Goal: Task Accomplishment & Management: Use online tool/utility

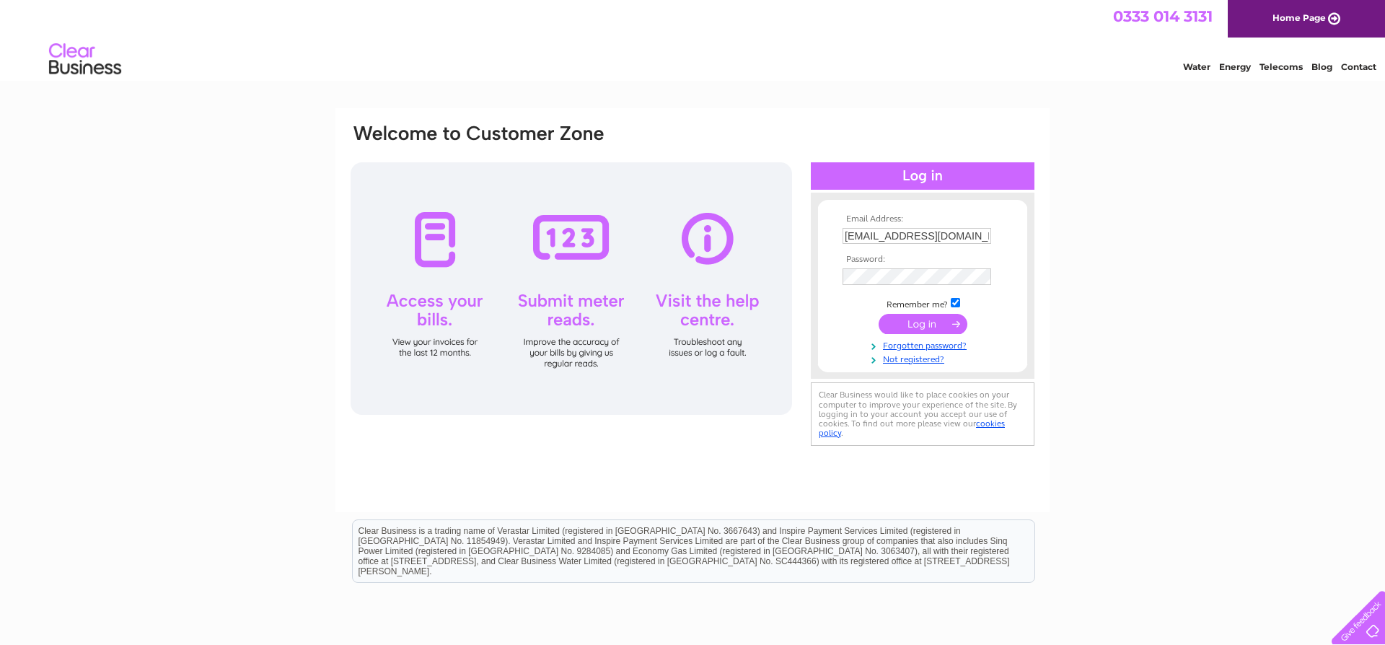
click at [904, 331] on input "submit" at bounding box center [923, 324] width 89 height 20
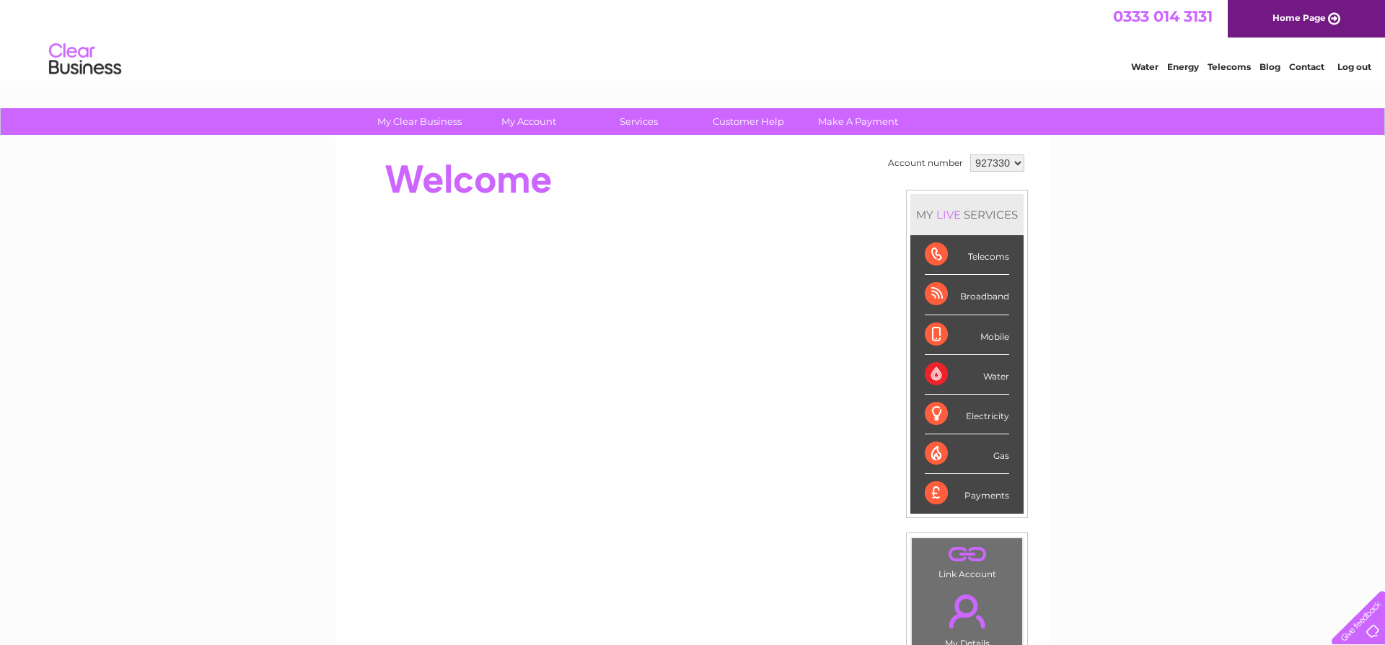
click at [971, 154] on select "927330 937395" at bounding box center [998, 162] width 54 height 17
select select "937395"
click option "937395" at bounding box center [0, 0] width 0 height 0
click at [1001, 377] on div "Water" at bounding box center [967, 375] width 84 height 40
click at [932, 373] on div "Water" at bounding box center [967, 375] width 84 height 40
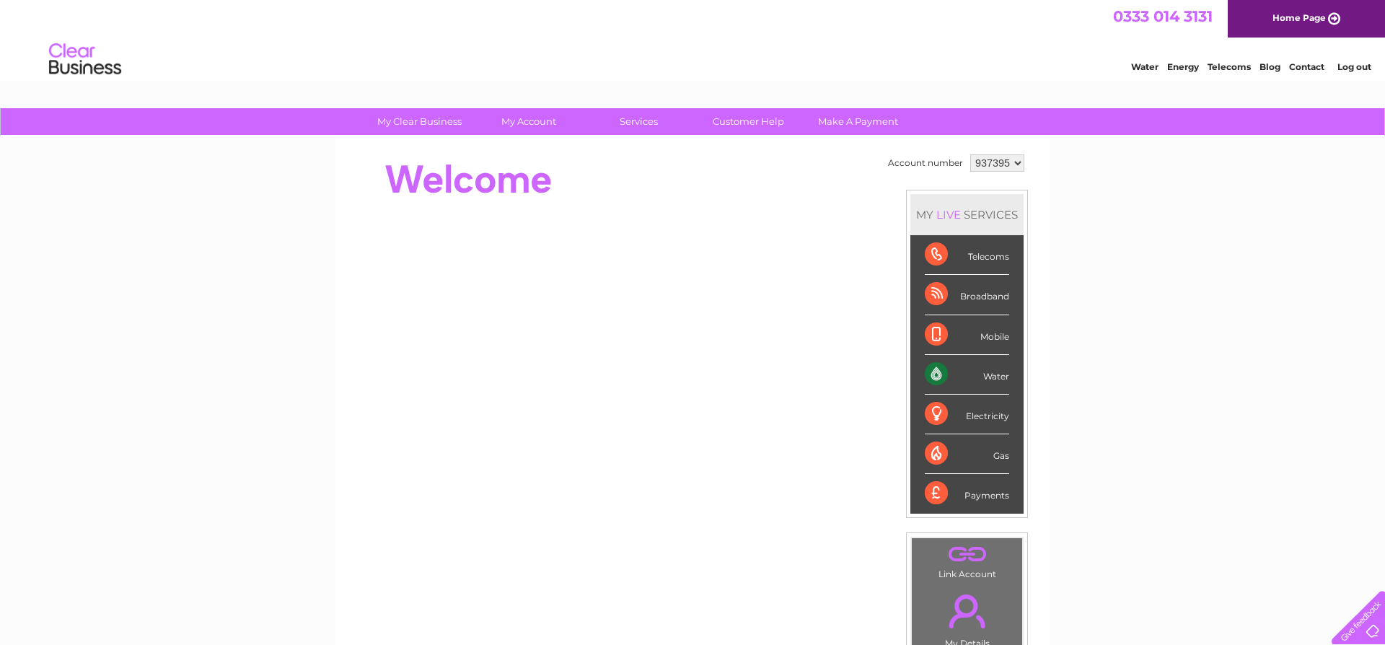
click at [932, 373] on div "Water" at bounding box center [967, 375] width 84 height 40
click at [741, 121] on link "Customer Help" at bounding box center [748, 121] width 119 height 27
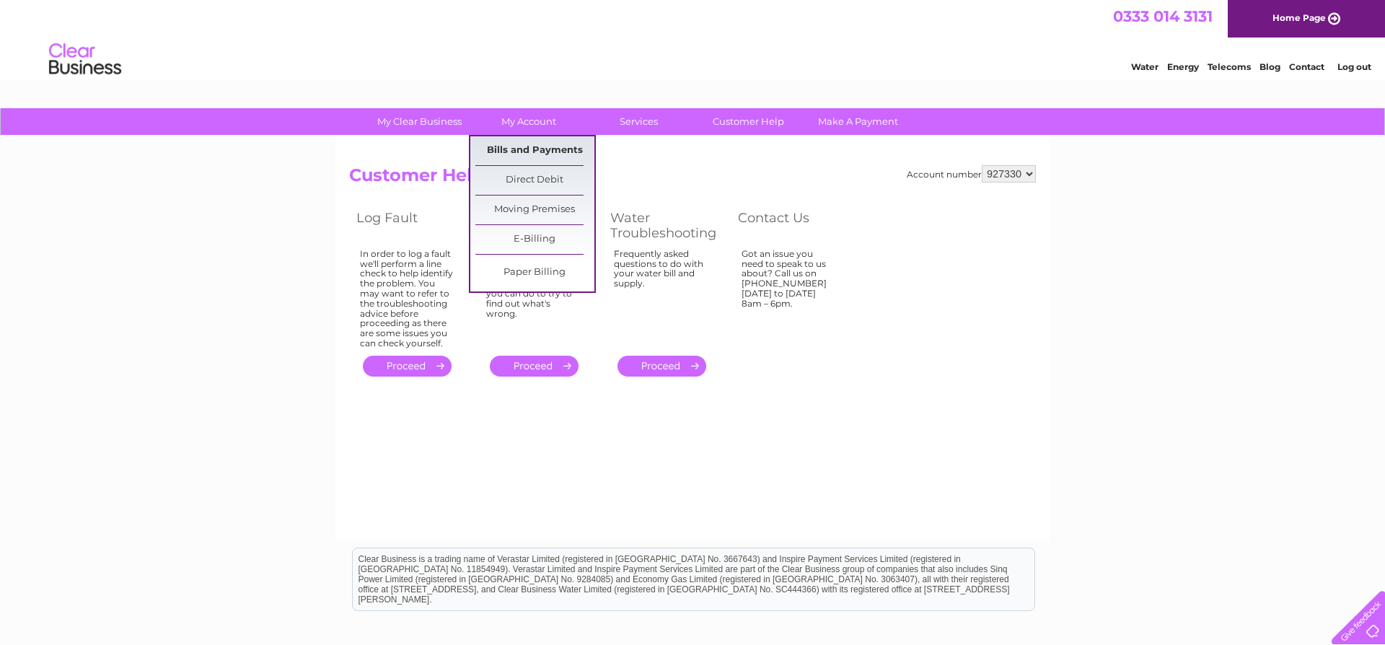
click at [511, 148] on link "Bills and Payments" at bounding box center [535, 150] width 119 height 29
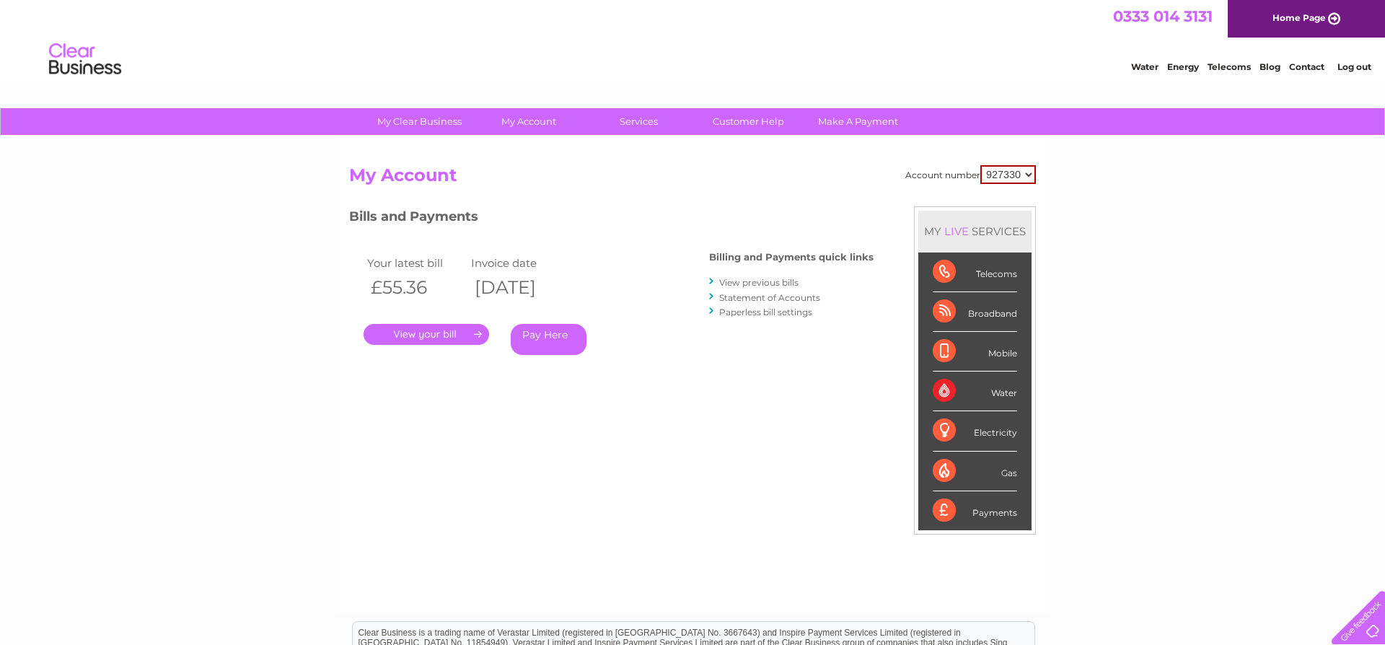
click at [981, 165] on select "927330 937395" at bounding box center [1009, 174] width 56 height 19
select select "937395"
click option "937395" at bounding box center [0, 0] width 0 height 0
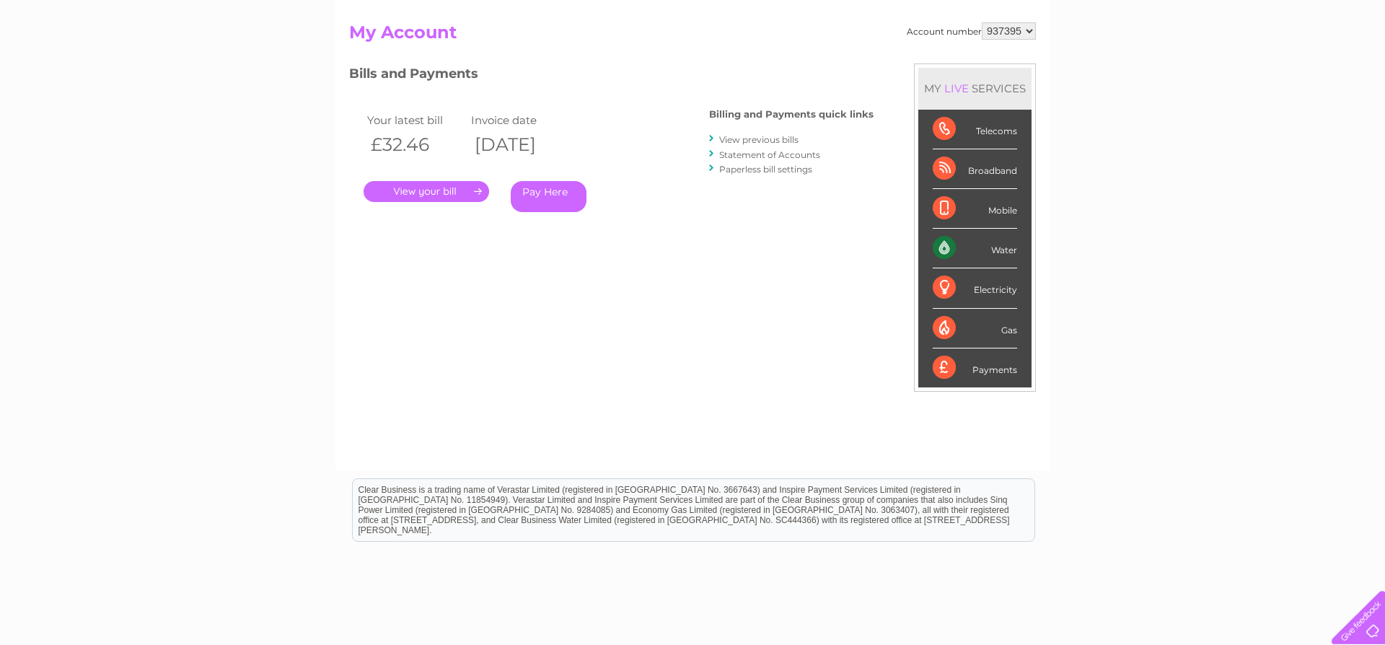
scroll to position [71, 0]
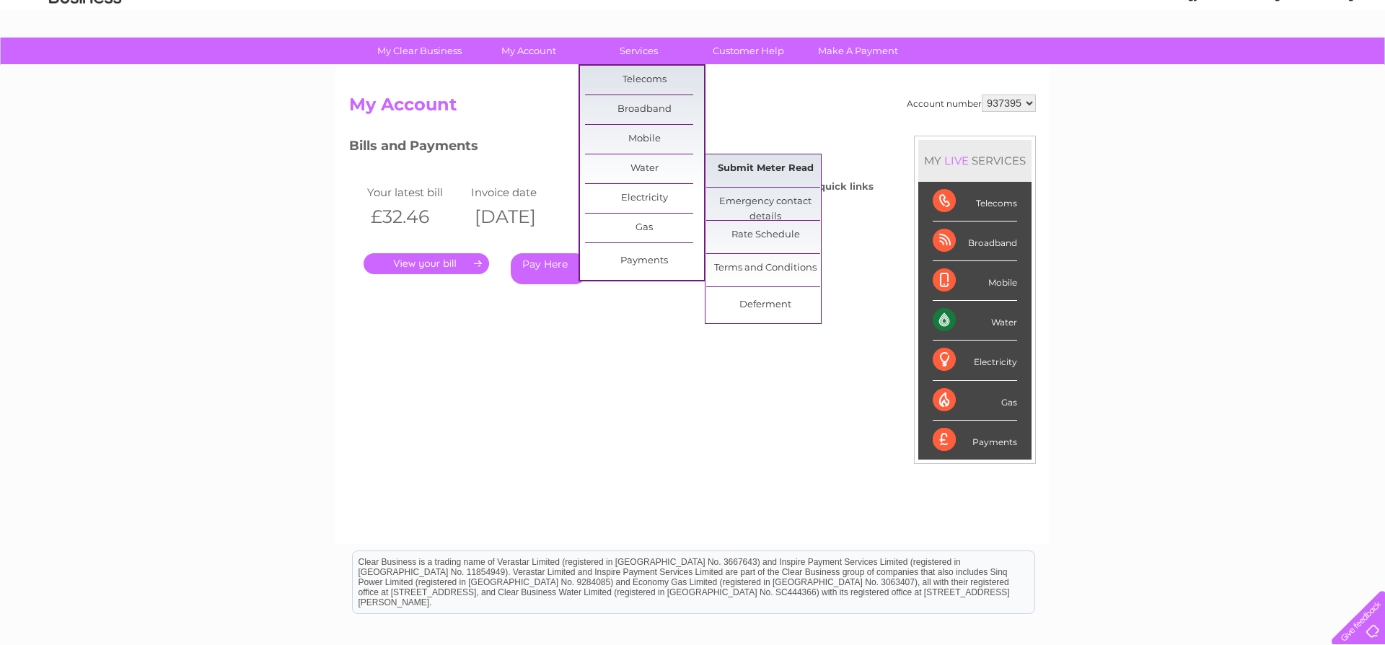
click at [750, 172] on link "Submit Meter Read" at bounding box center [765, 168] width 119 height 29
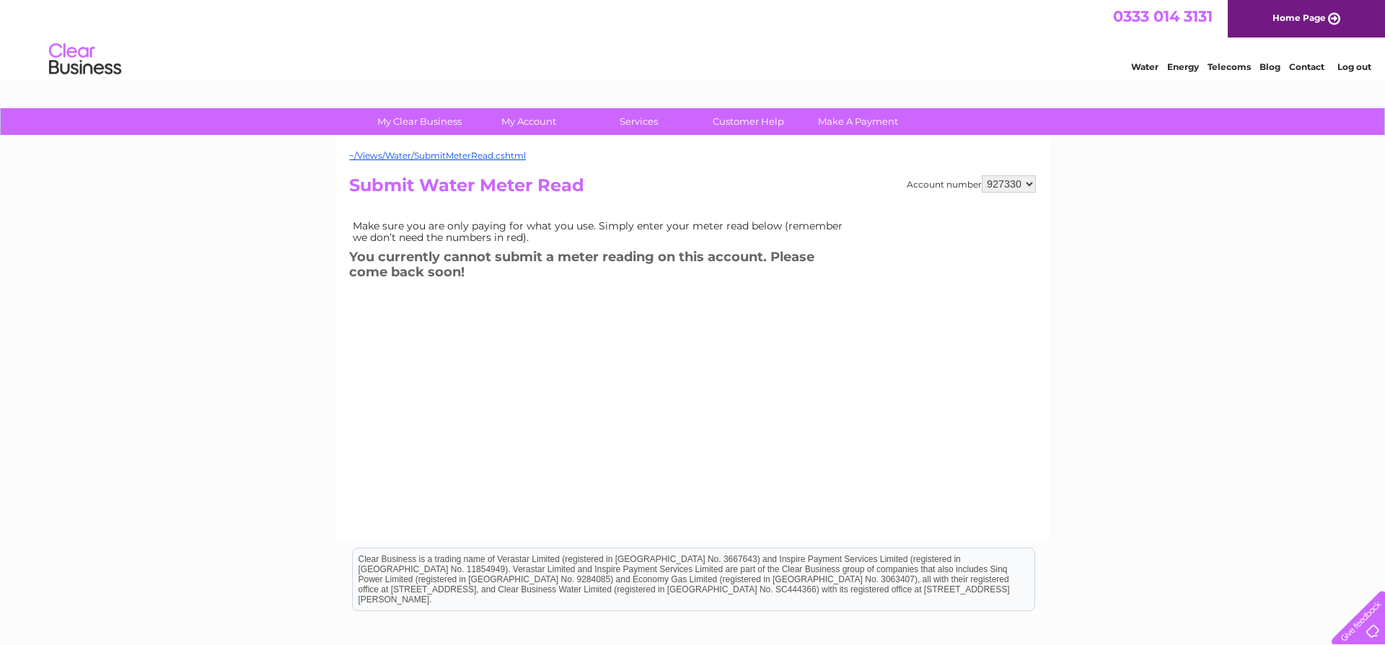
click at [982, 175] on select "927330 937395" at bounding box center [1009, 183] width 54 height 17
select select "937395"
click option "937395" at bounding box center [0, 0] width 0 height 0
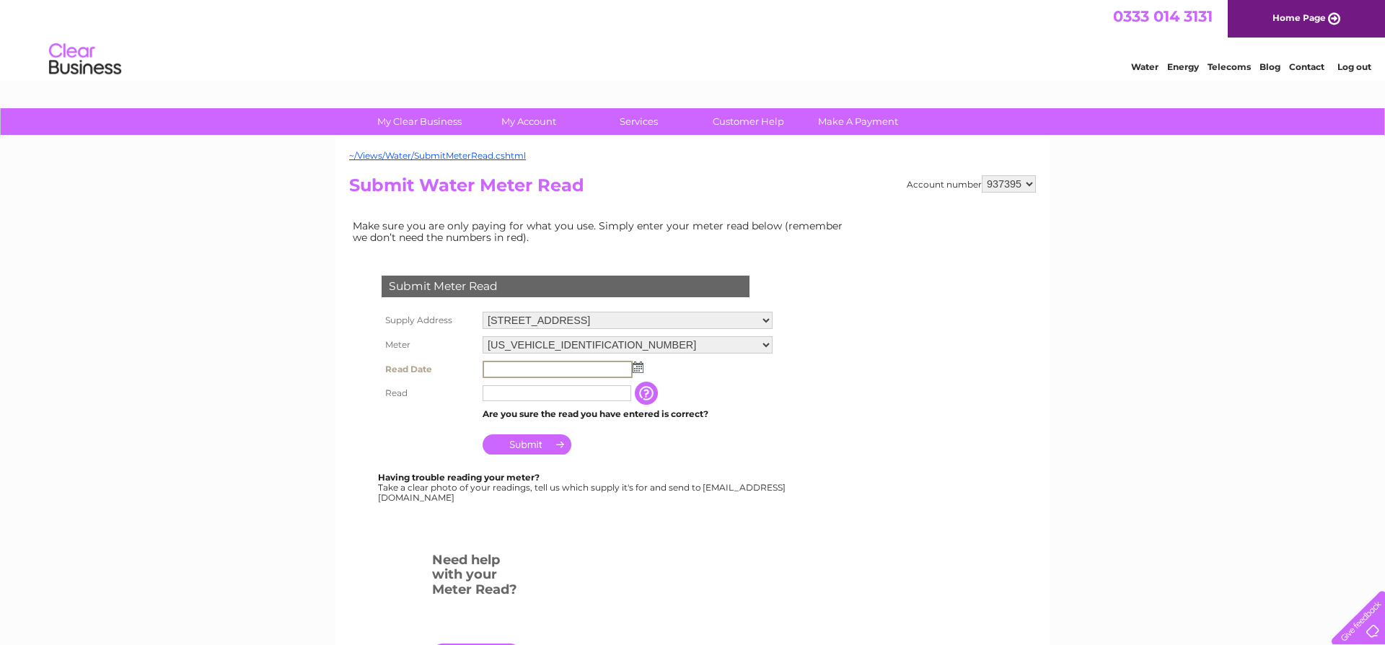
click at [502, 373] on input "text" at bounding box center [558, 369] width 150 height 17
click at [640, 370] on img at bounding box center [636, 367] width 11 height 12
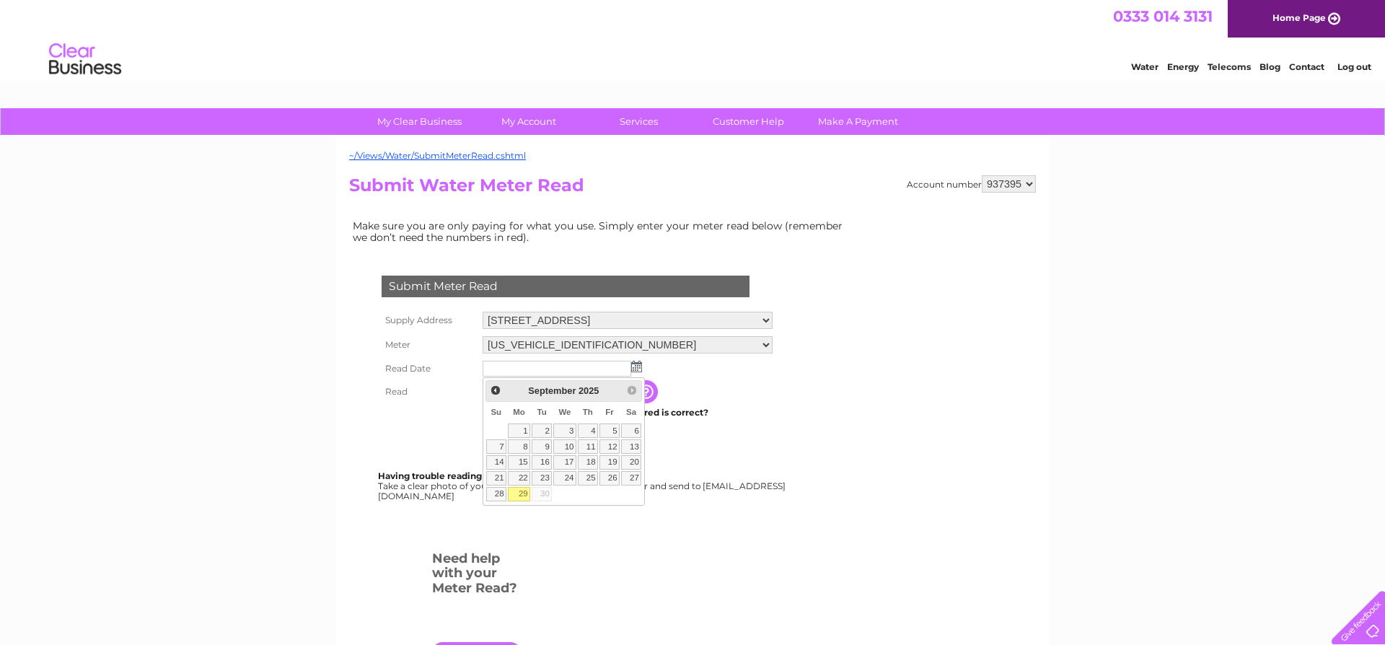
click at [520, 496] on link "29" at bounding box center [519, 494] width 22 height 14
type input "2025/09/29"
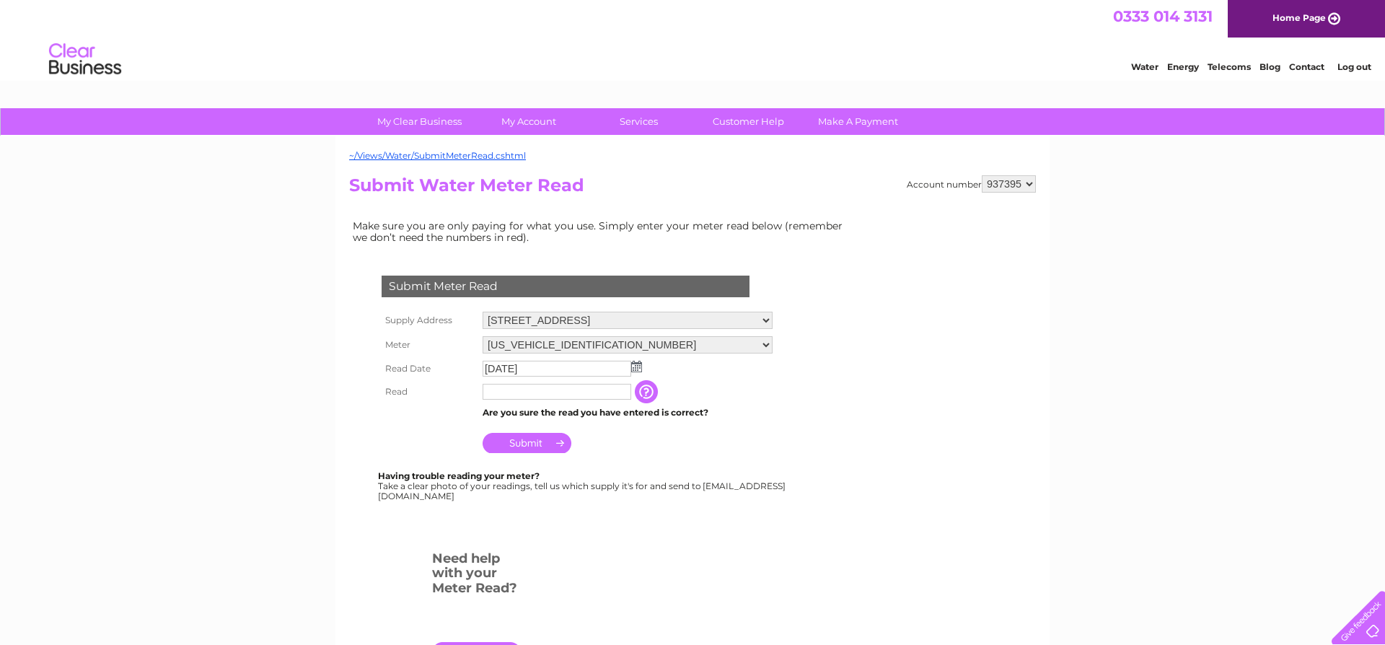
click at [505, 398] on input "text" at bounding box center [557, 392] width 149 height 16
type input "01284"
click at [650, 400] on input "button" at bounding box center [648, 391] width 26 height 23
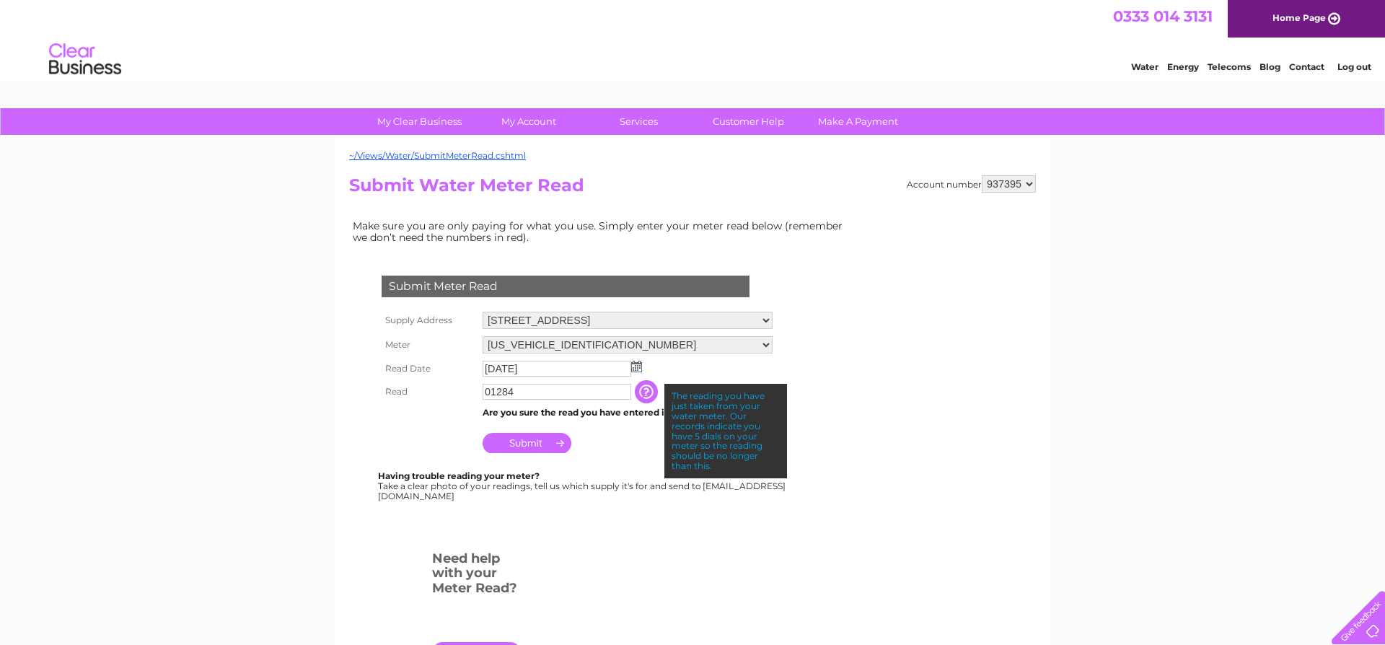
click at [650, 400] on input "button" at bounding box center [648, 391] width 26 height 23
click at [649, 452] on td "Submit" at bounding box center [627, 439] width 297 height 35
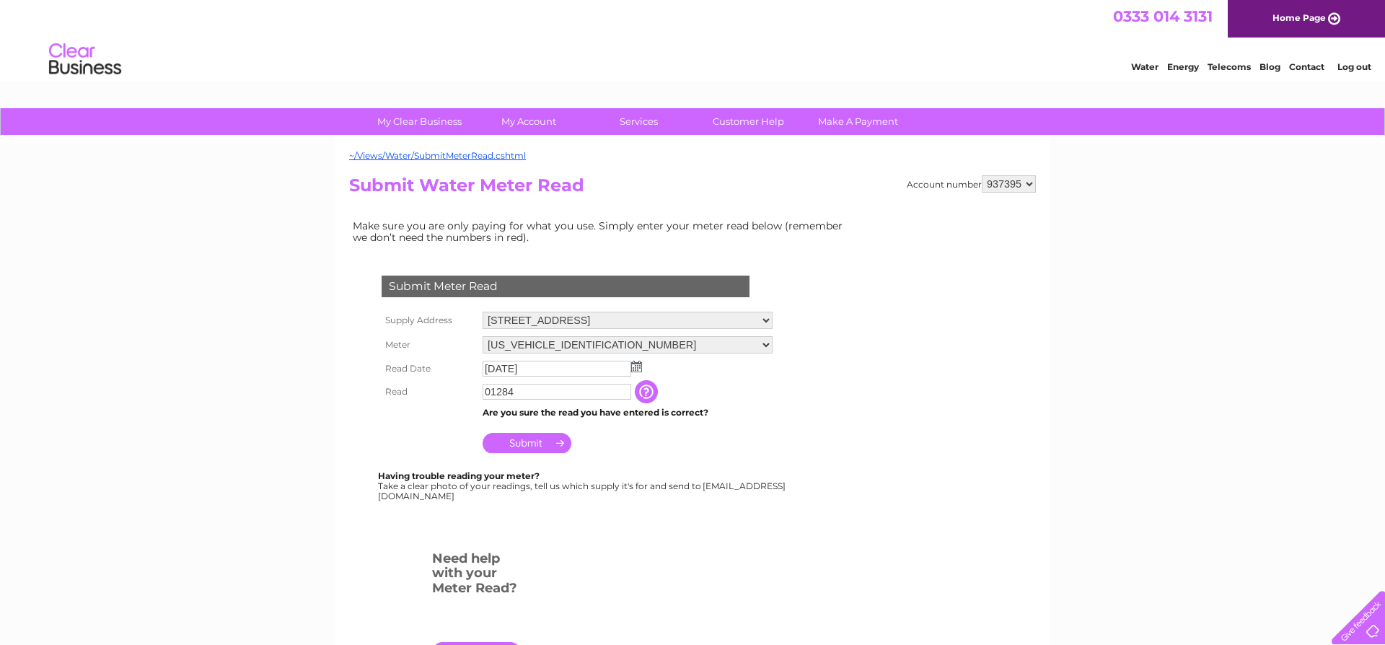
click at [524, 437] on input "Submit" at bounding box center [527, 443] width 89 height 20
